Goal: Task Accomplishment & Management: Use online tool/utility

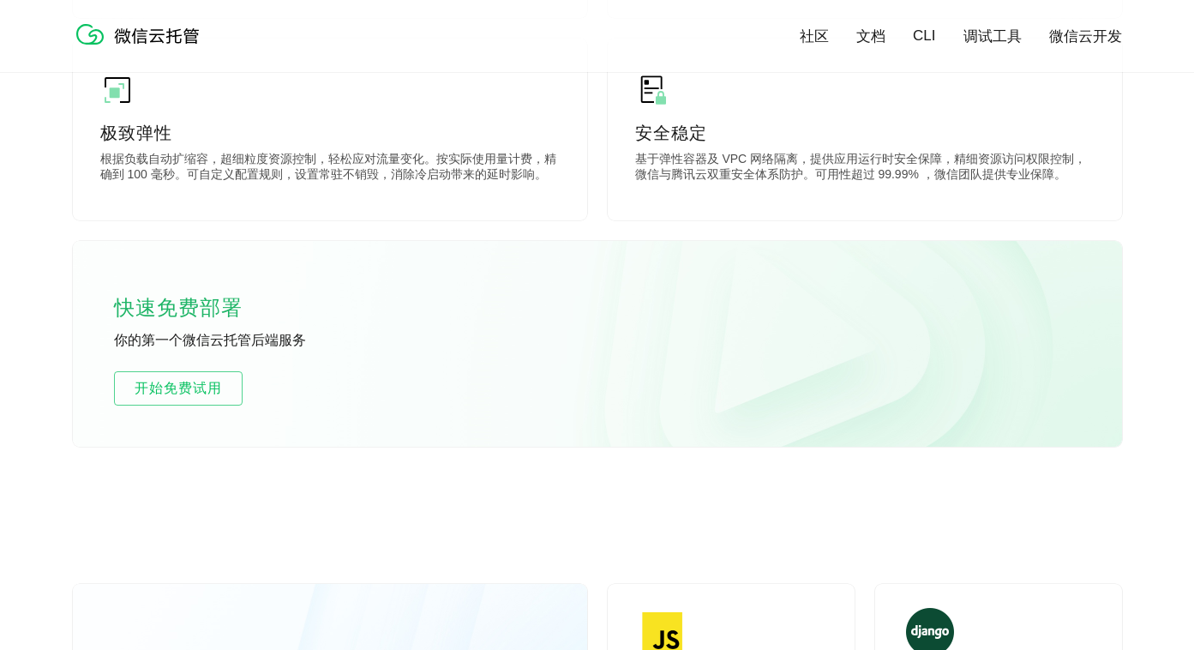
scroll to position [931, 0]
click at [208, 391] on span "开始免费试用" at bounding box center [178, 389] width 127 height 21
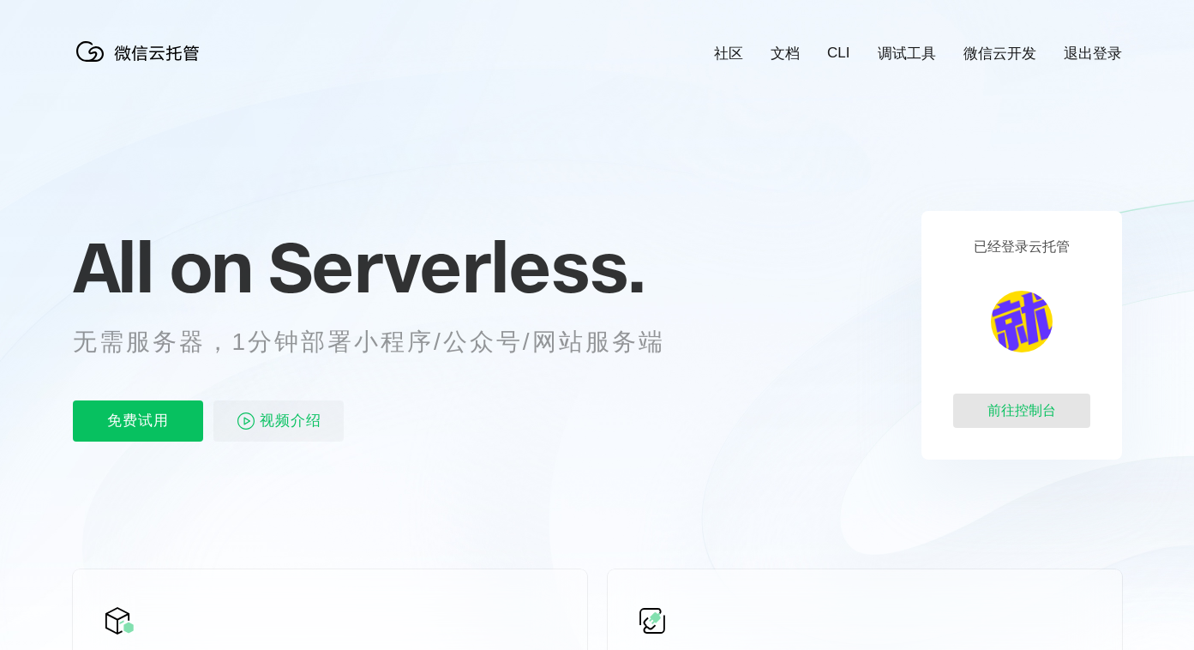
click at [996, 402] on div "前往控制台" at bounding box center [1021, 411] width 137 height 34
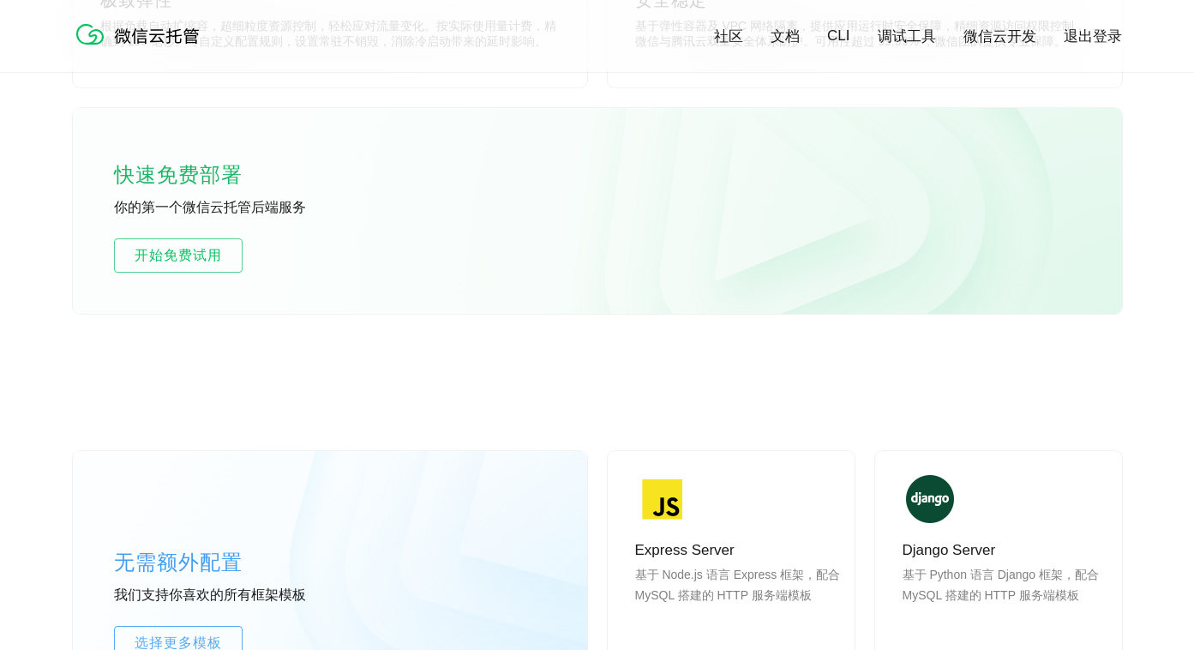
scroll to position [1081, 0]
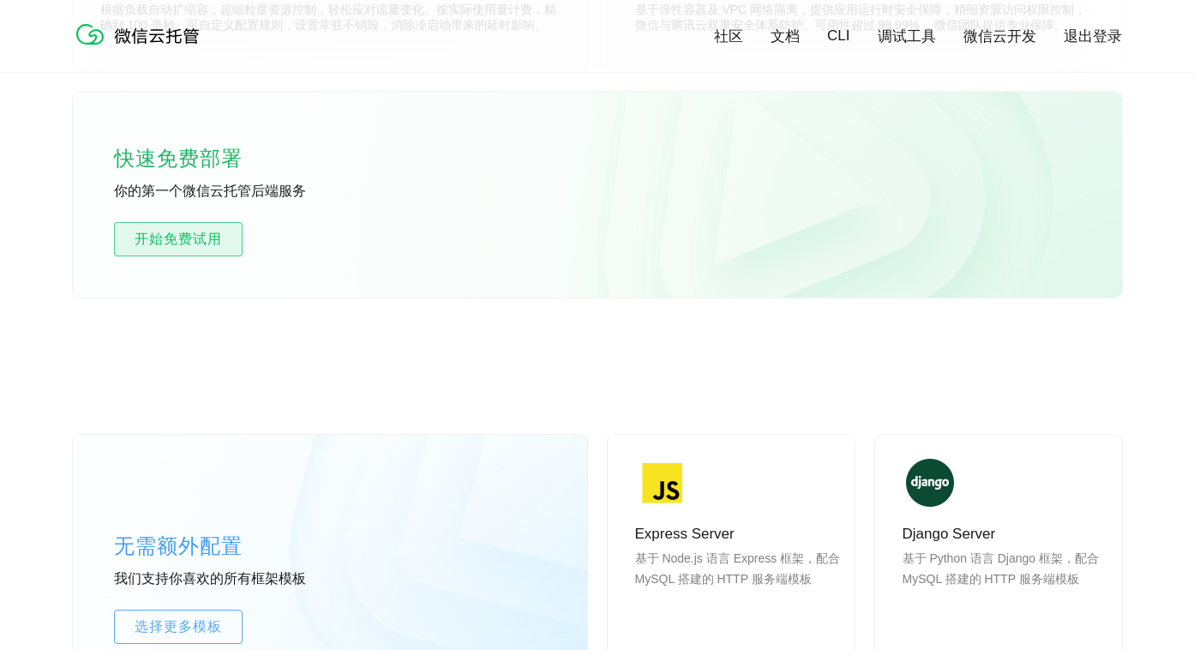
click at [174, 238] on span "开始免费试用" at bounding box center [178, 239] width 127 height 21
